Goal: Information Seeking & Learning: Learn about a topic

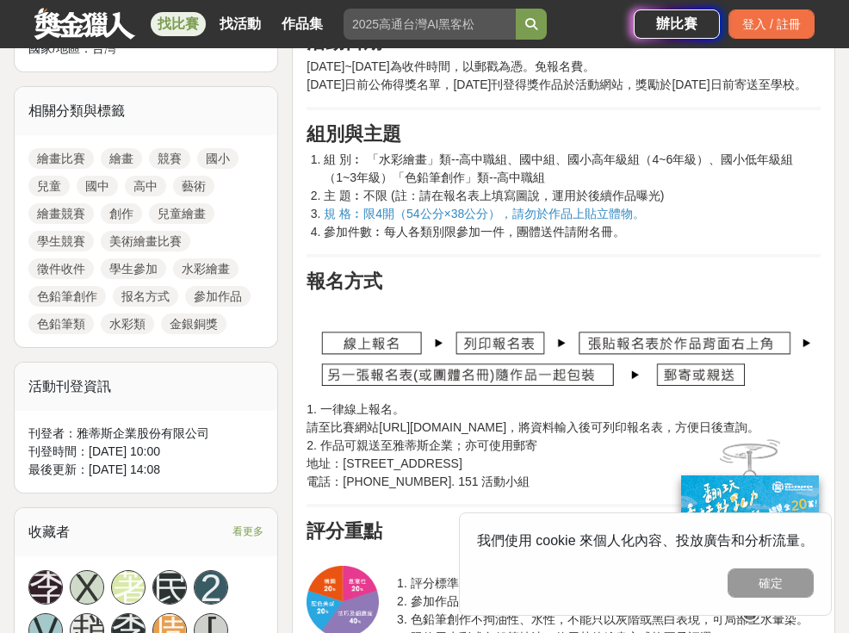
scroll to position [774, 0]
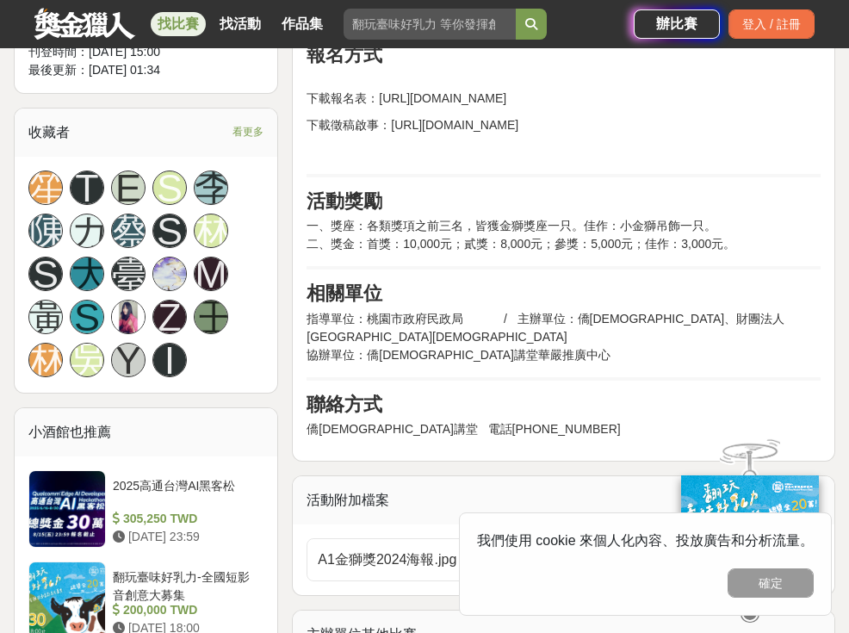
scroll to position [1189, 0]
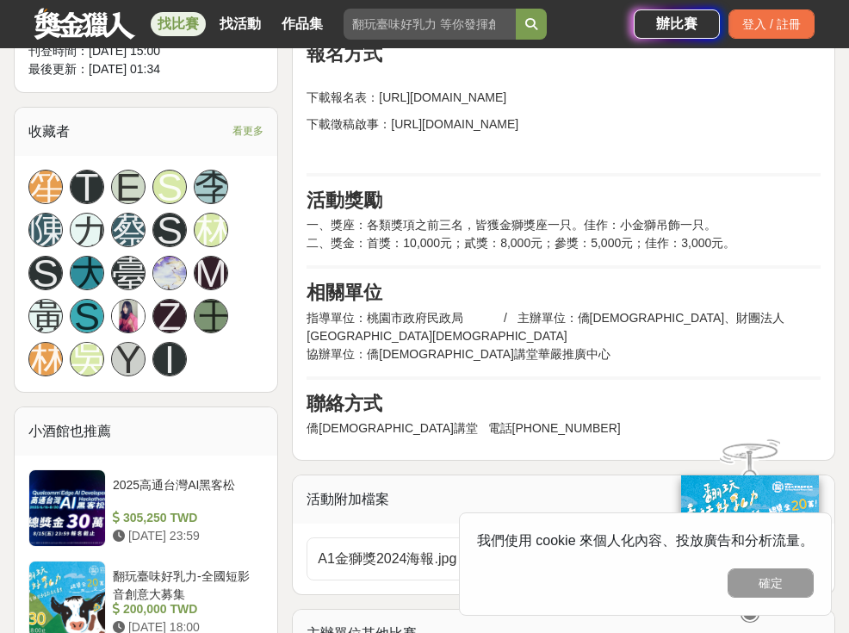
click at [403, 548] on link "A1金獅獎2024海報.jpg" at bounding box center [564, 559] width 514 height 43
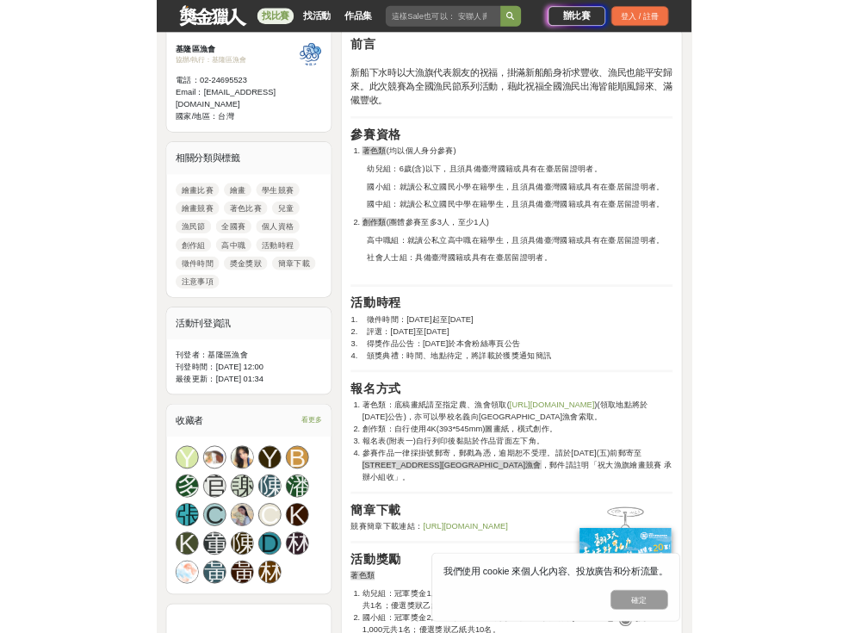
scroll to position [786, 0]
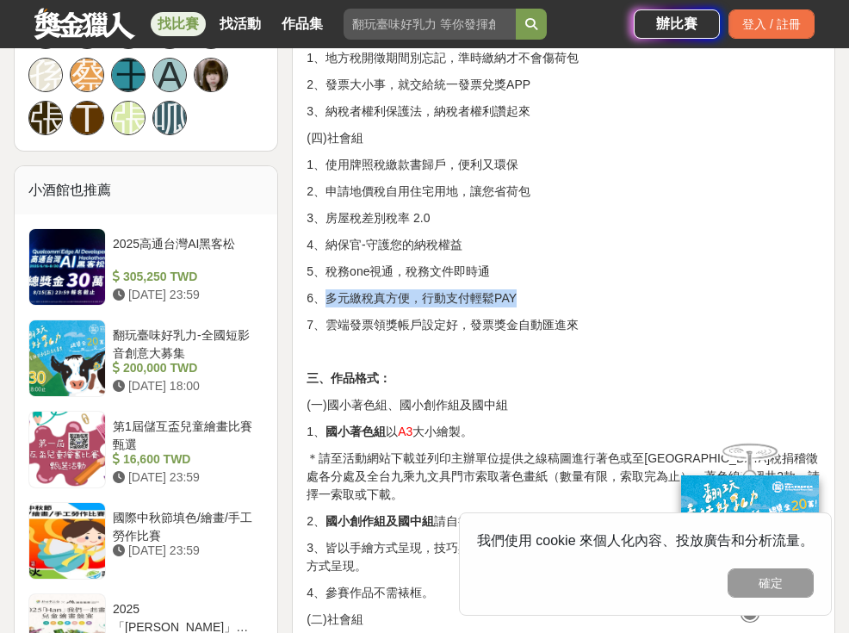
scroll to position [1290, 0]
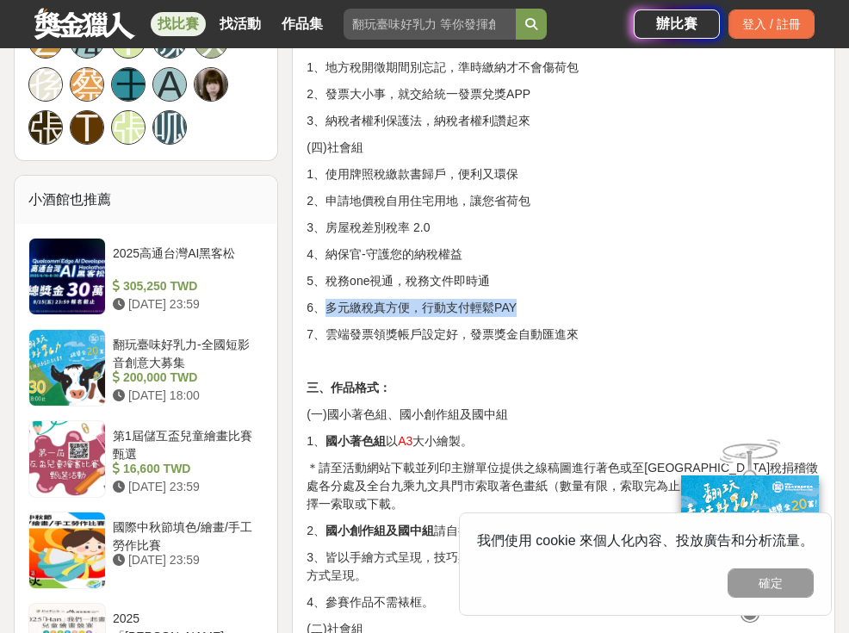
click at [567, 352] on p at bounding box center [564, 361] width 514 height 18
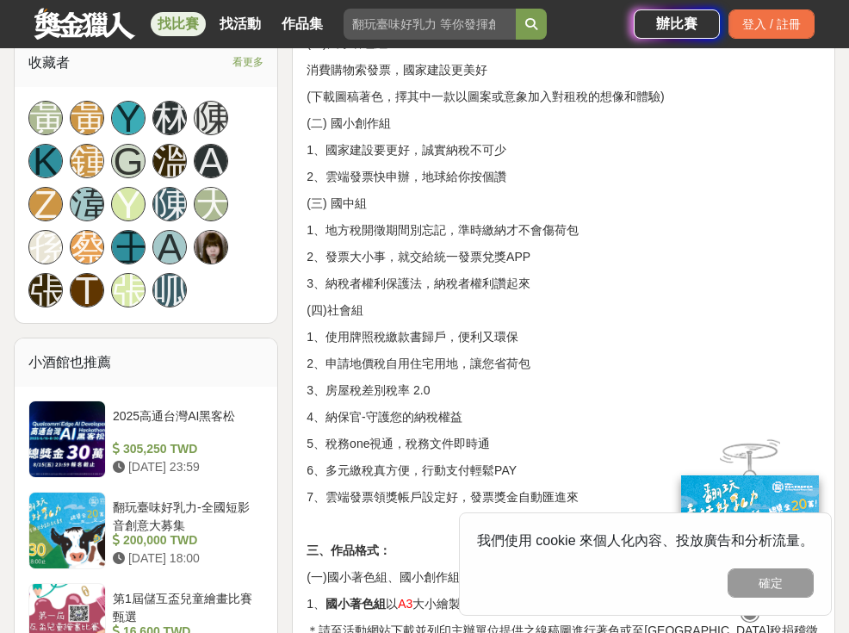
scroll to position [1111, 0]
